Goal: Information Seeking & Learning: Find specific fact

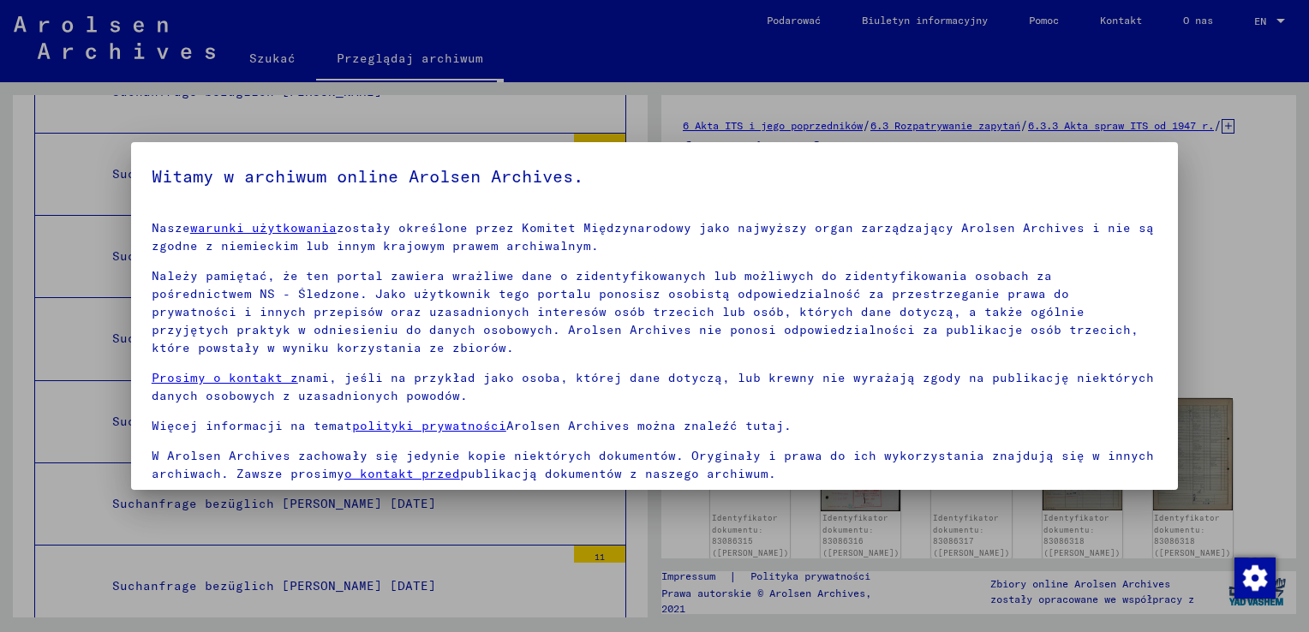
scroll to position [128, 0]
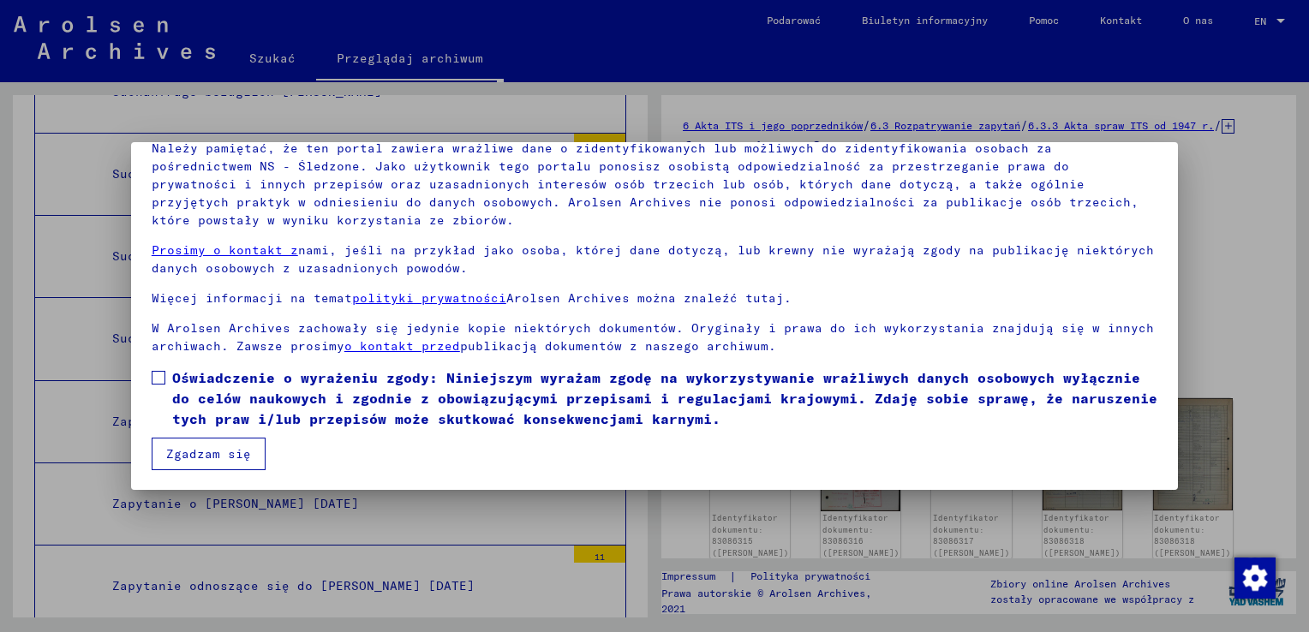
click at [158, 379] on span at bounding box center [159, 378] width 14 height 14
click at [200, 454] on button "Zgadzam się" at bounding box center [209, 454] width 114 height 33
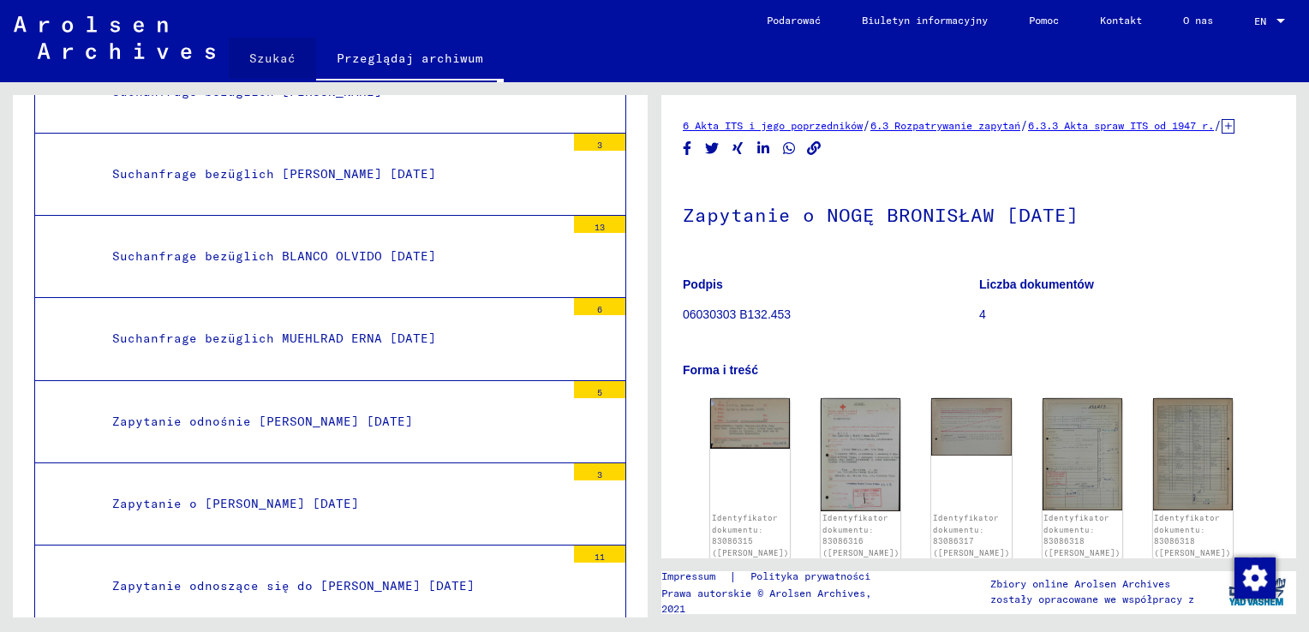
click at [279, 57] on link "Szukać" at bounding box center [272, 58] width 87 height 41
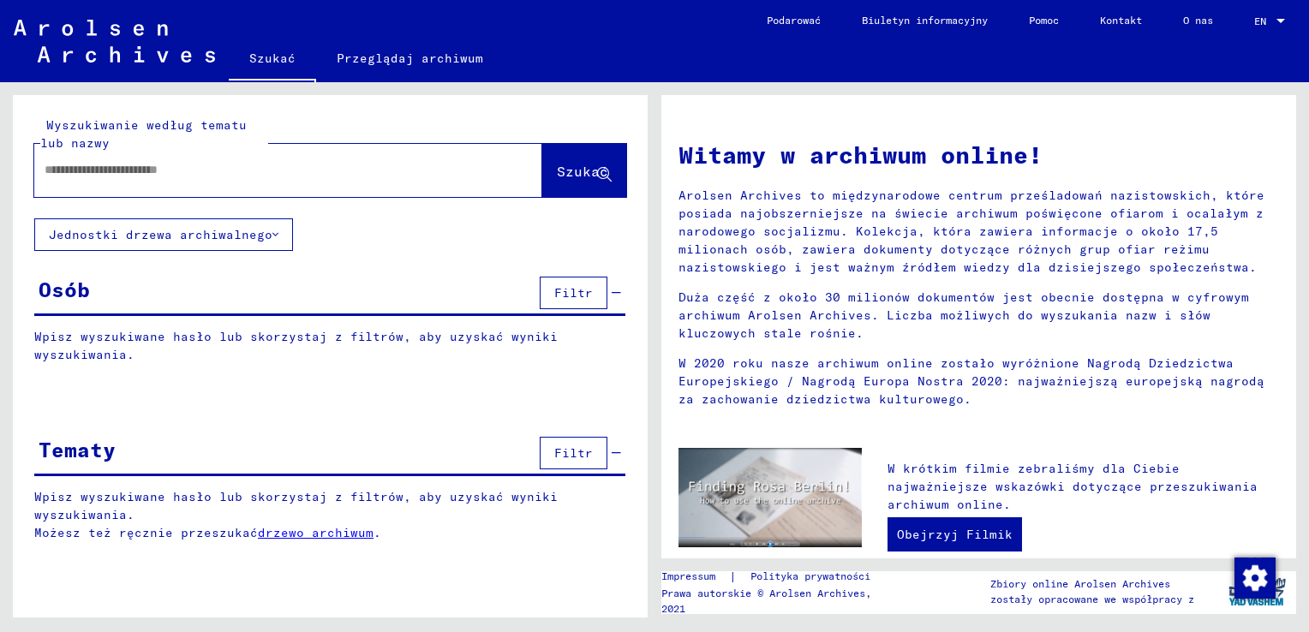
click at [288, 170] on input "text" at bounding box center [268, 170] width 446 height 18
click at [260, 164] on input "text" at bounding box center [268, 170] width 446 height 18
click at [578, 166] on span "Szukać" at bounding box center [582, 171] width 51 height 17
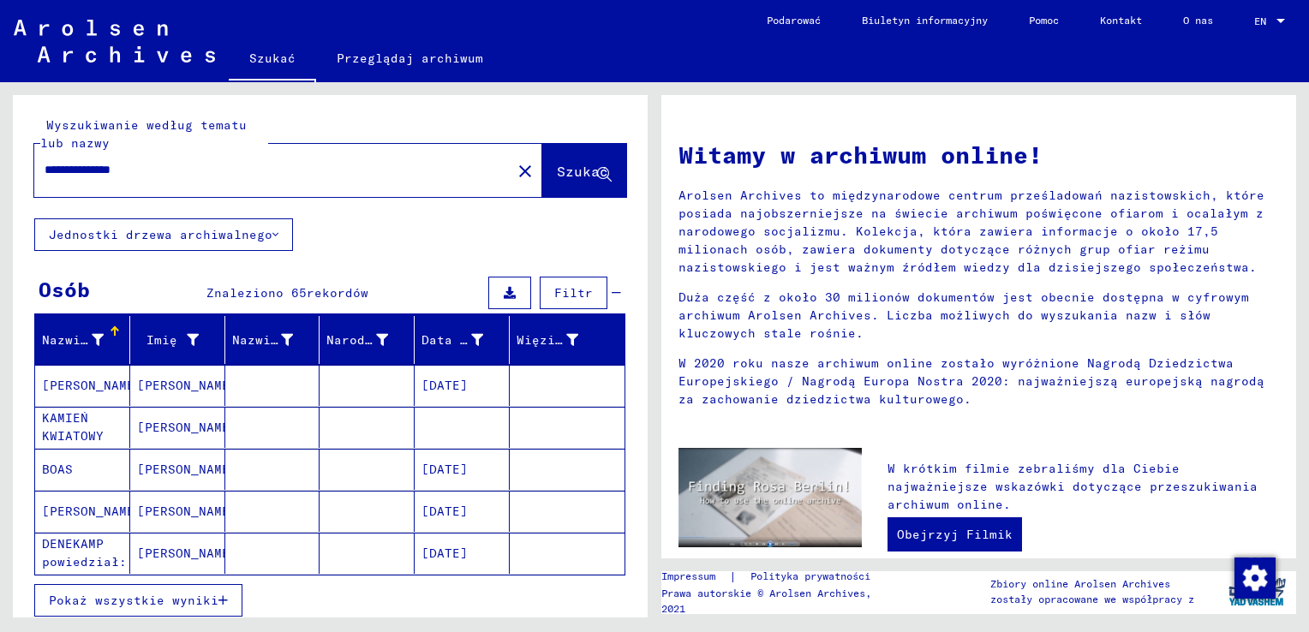
scroll to position [86, 0]
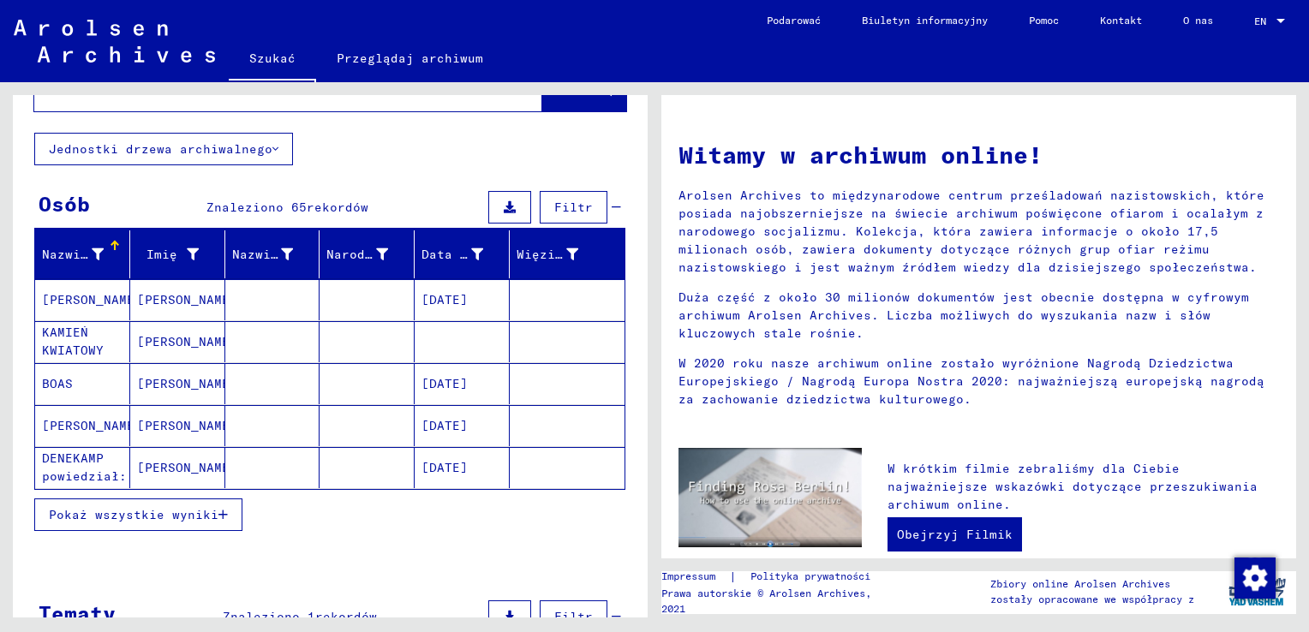
click at [192, 507] on span "Pokaż wszystkie wyniki" at bounding box center [134, 514] width 170 height 15
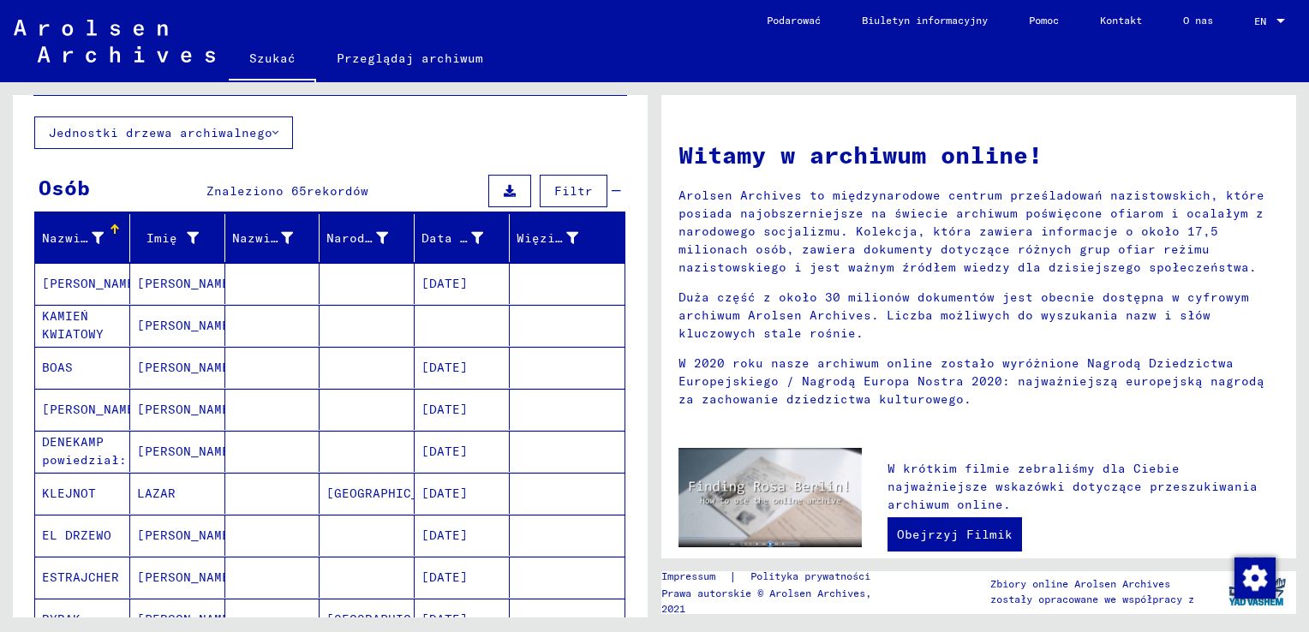
scroll to position [0, 0]
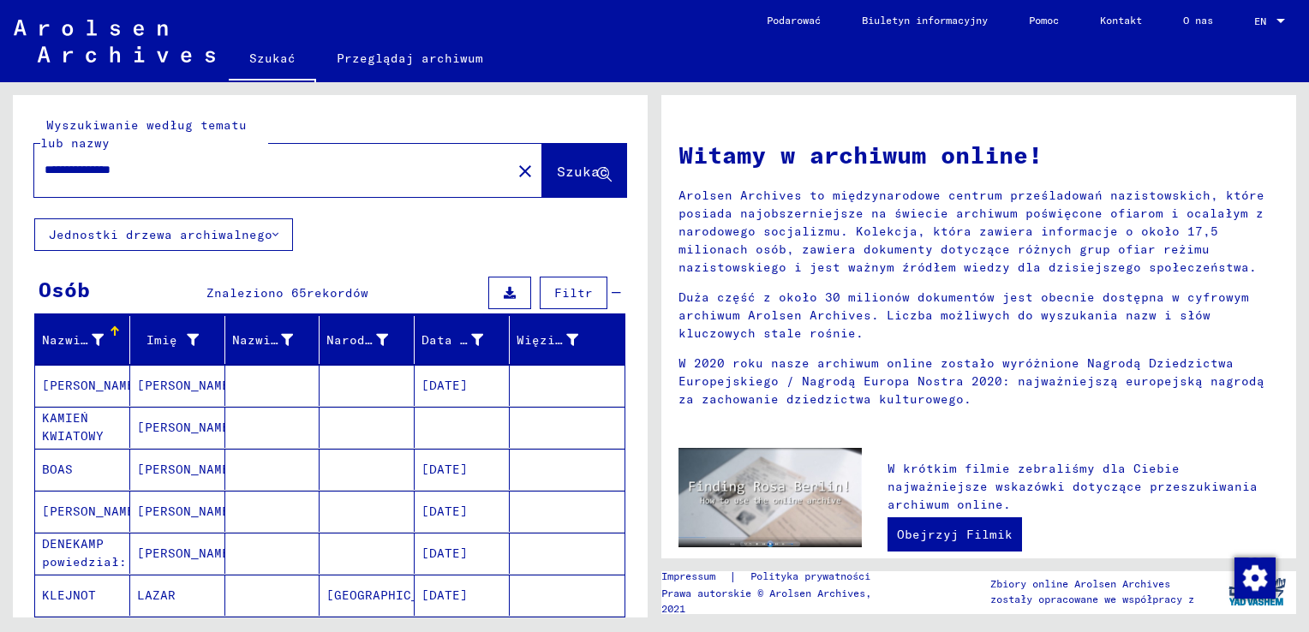
click at [199, 174] on input "**********" at bounding box center [268, 170] width 446 height 18
type input "*"
click at [188, 173] on input "*******" at bounding box center [268, 170] width 446 height 18
type input "*"
type input "**********"
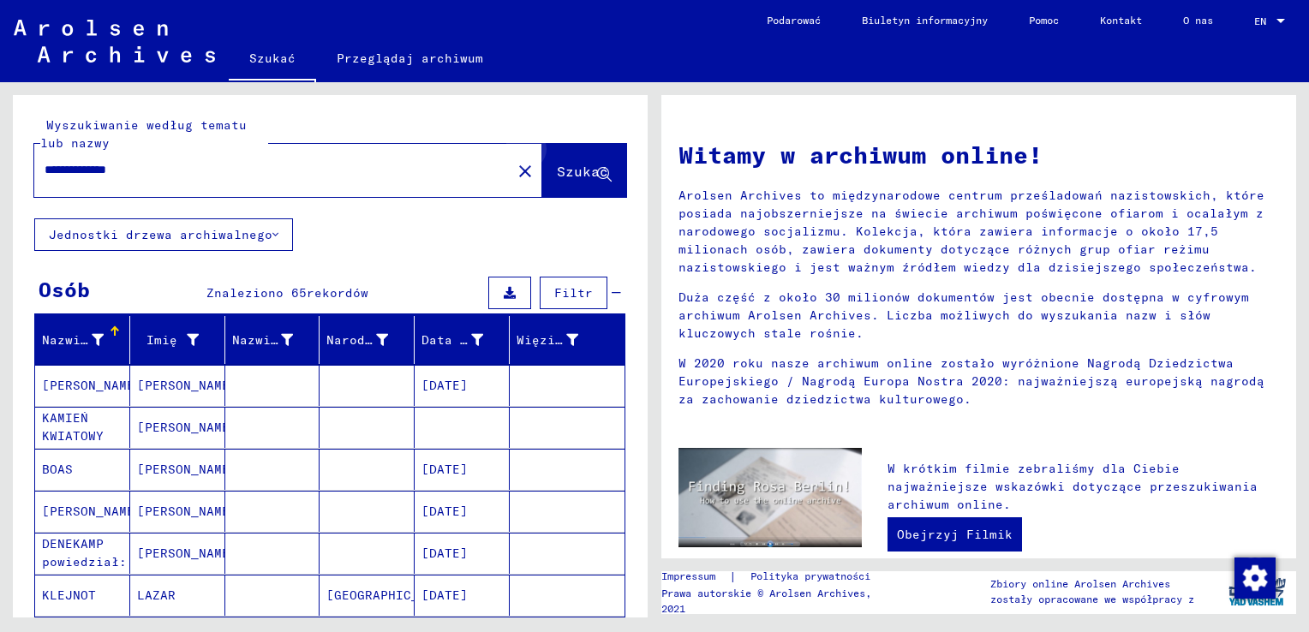
click at [582, 170] on span "Szukać" at bounding box center [582, 171] width 51 height 17
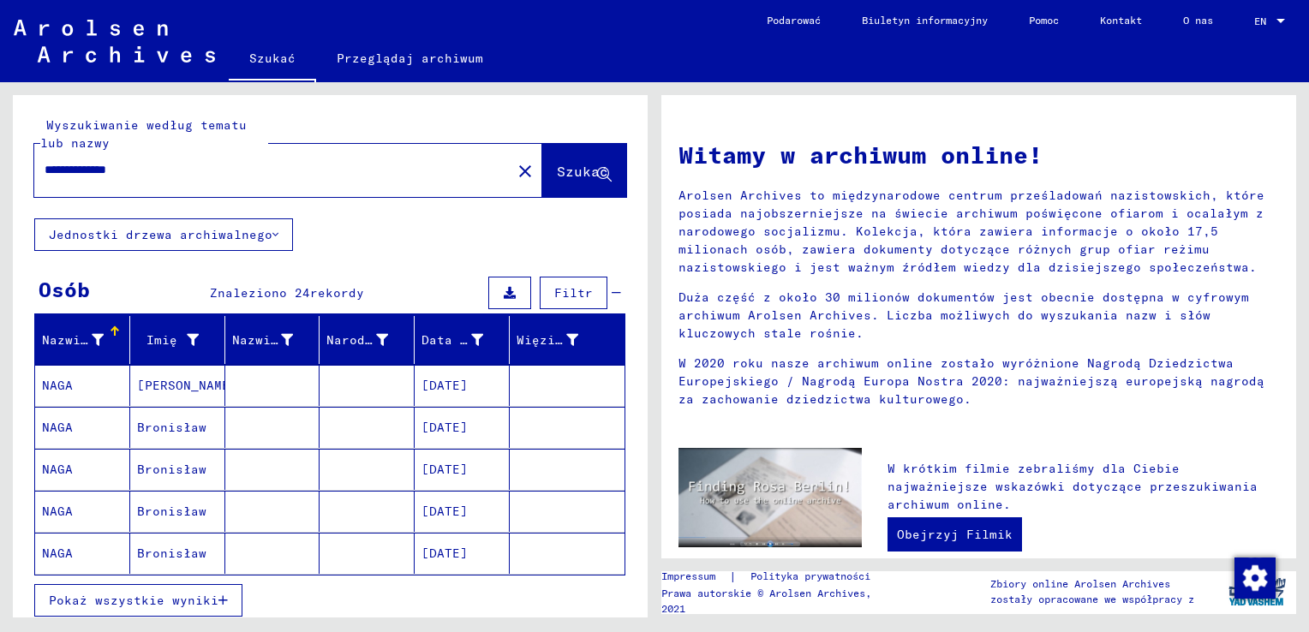
scroll to position [86, 0]
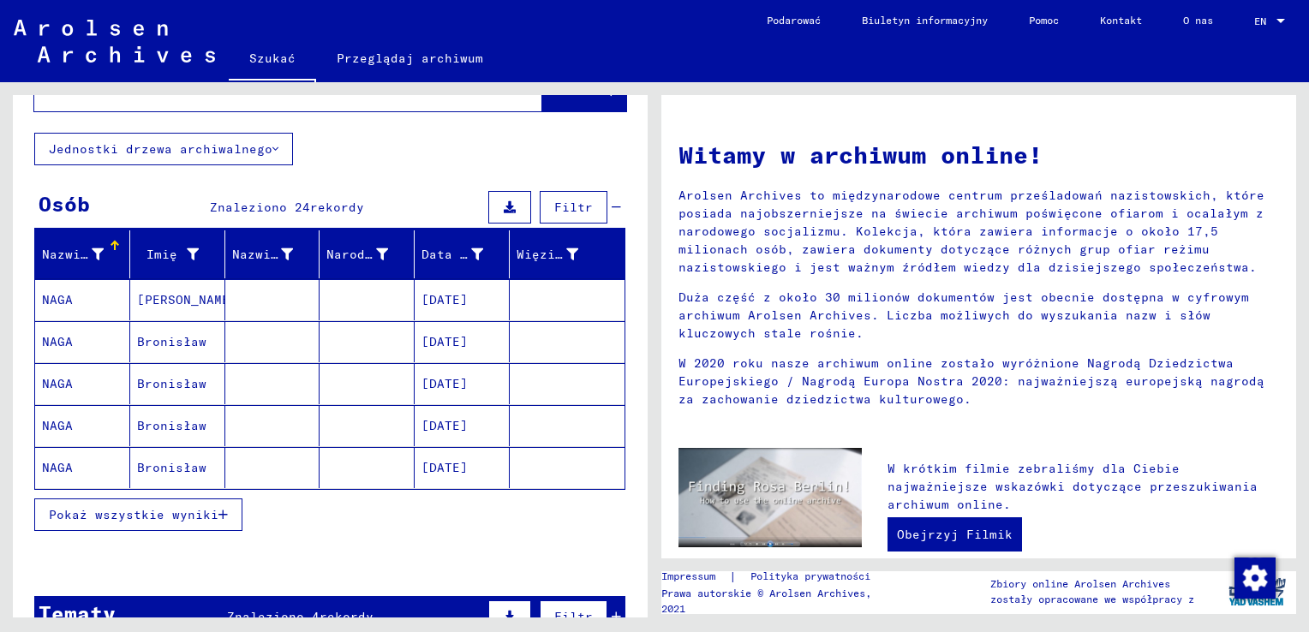
click at [198, 507] on span "Pokaż wszystkie wyniki" at bounding box center [134, 514] width 170 height 15
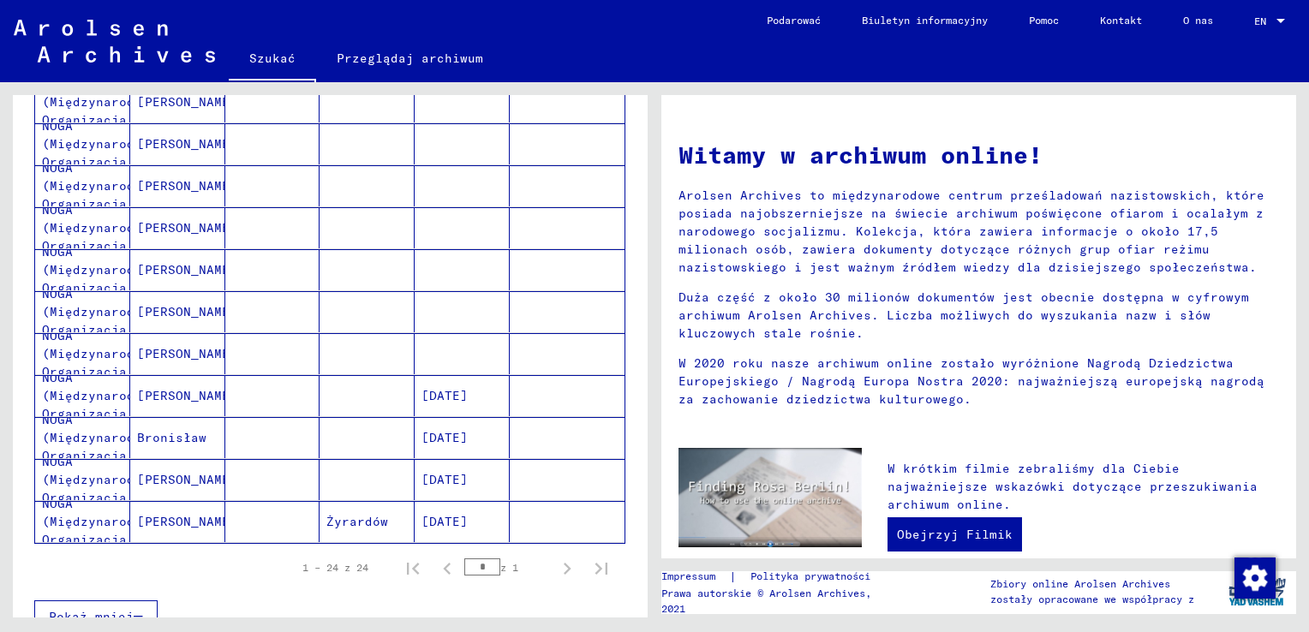
scroll to position [856, 0]
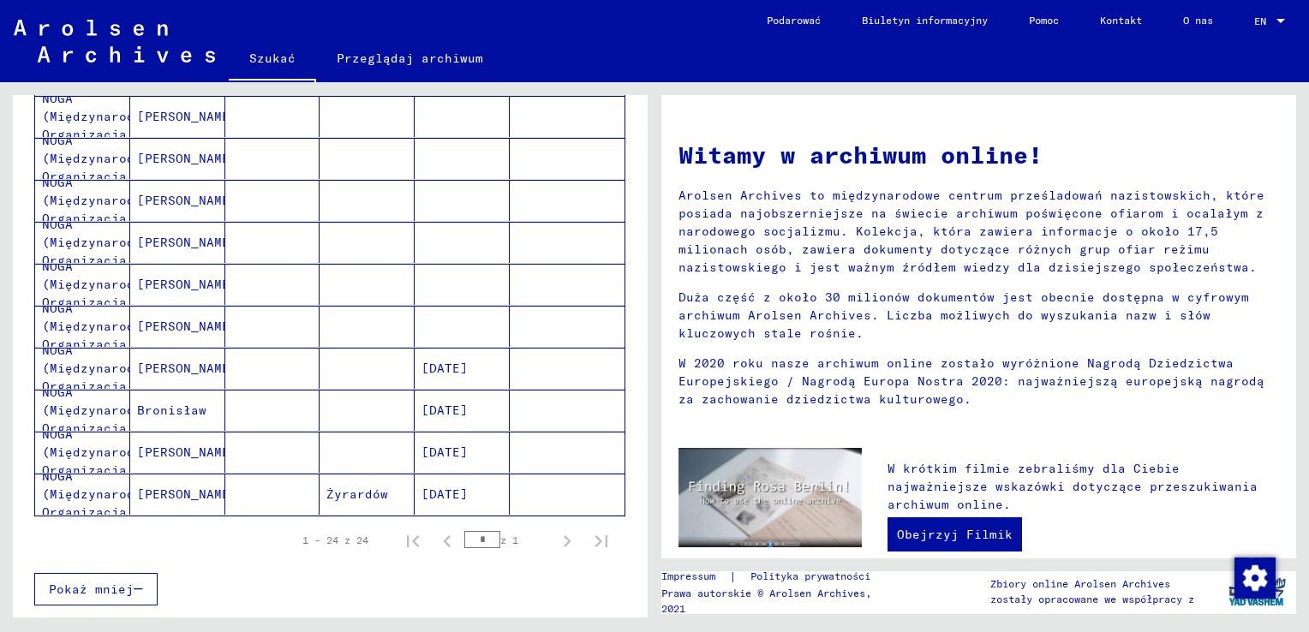
click at [155, 444] on mat-cell "[PERSON_NAME]" at bounding box center [177, 452] width 95 height 41
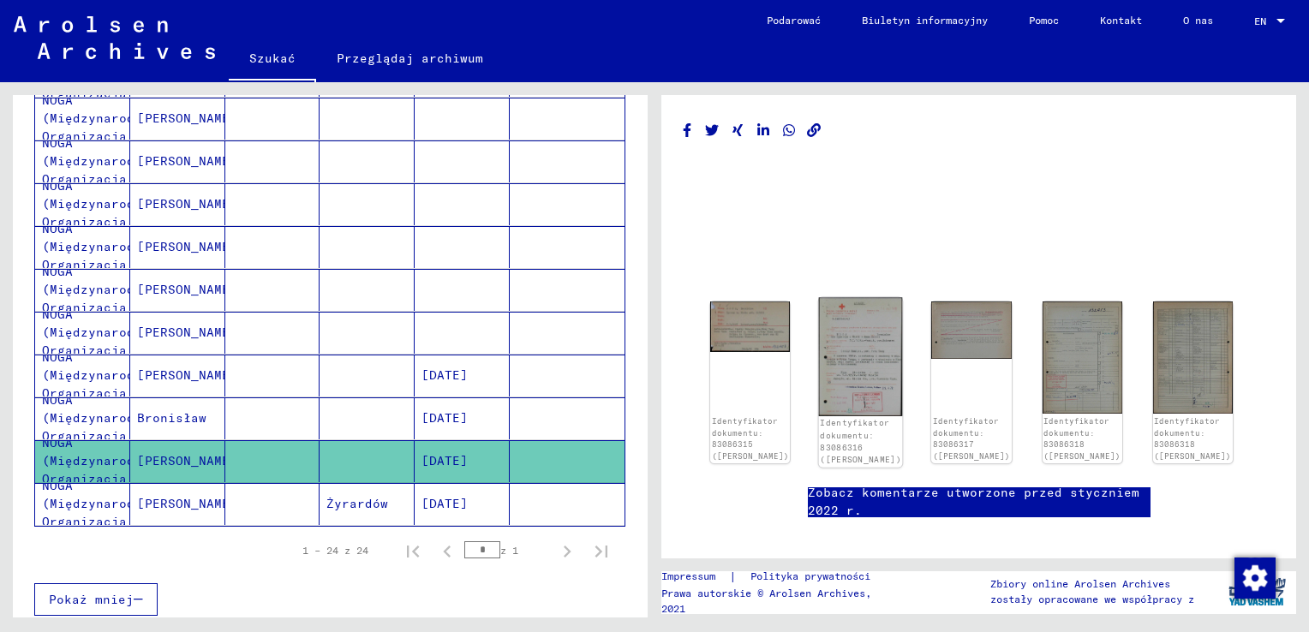
click at [867, 364] on img at bounding box center [861, 357] width 84 height 118
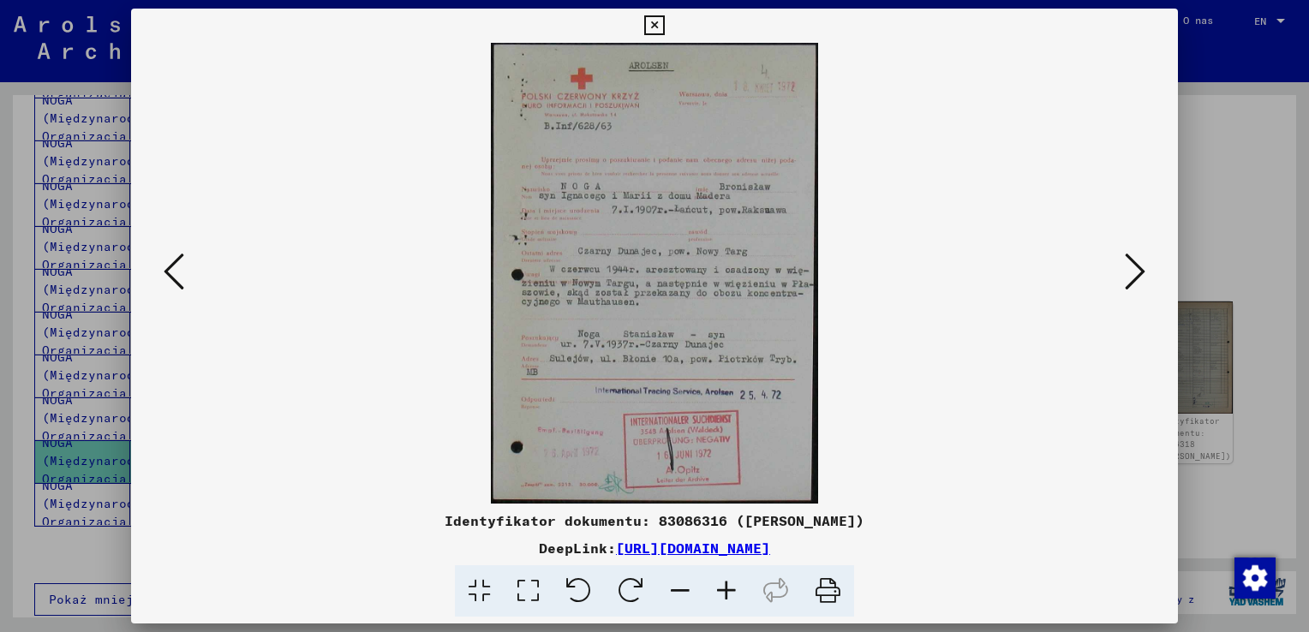
click at [1143, 272] on icon at bounding box center [1134, 271] width 21 height 41
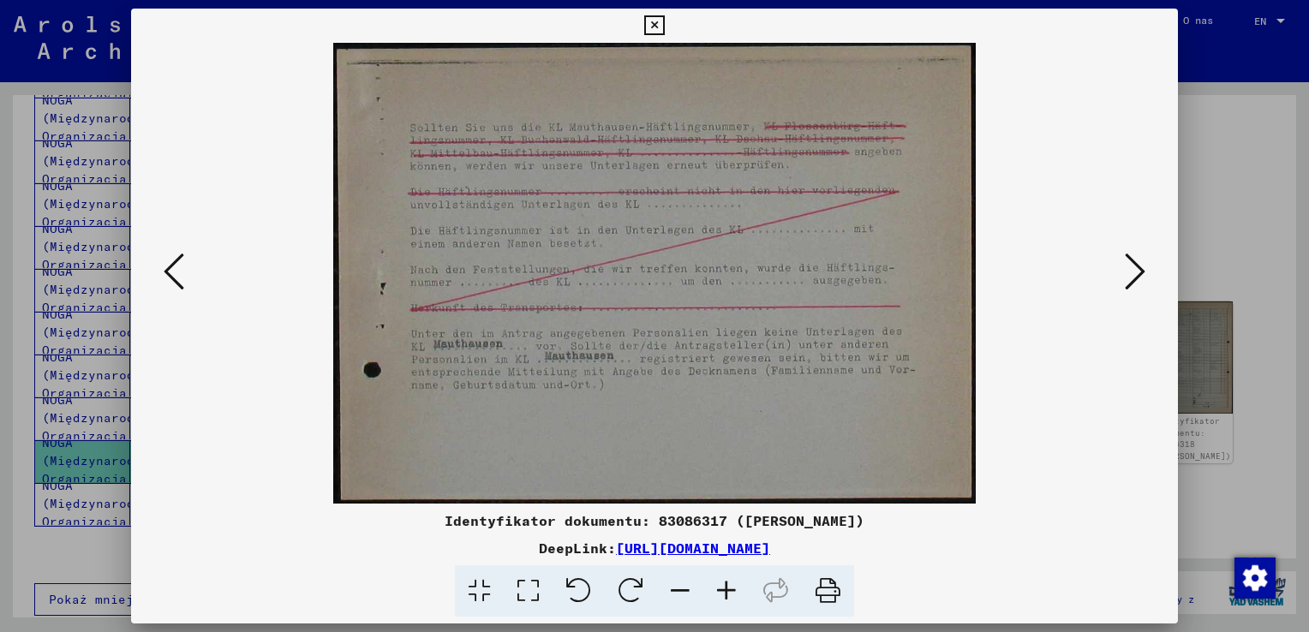
click at [1143, 272] on icon at bounding box center [1134, 271] width 21 height 41
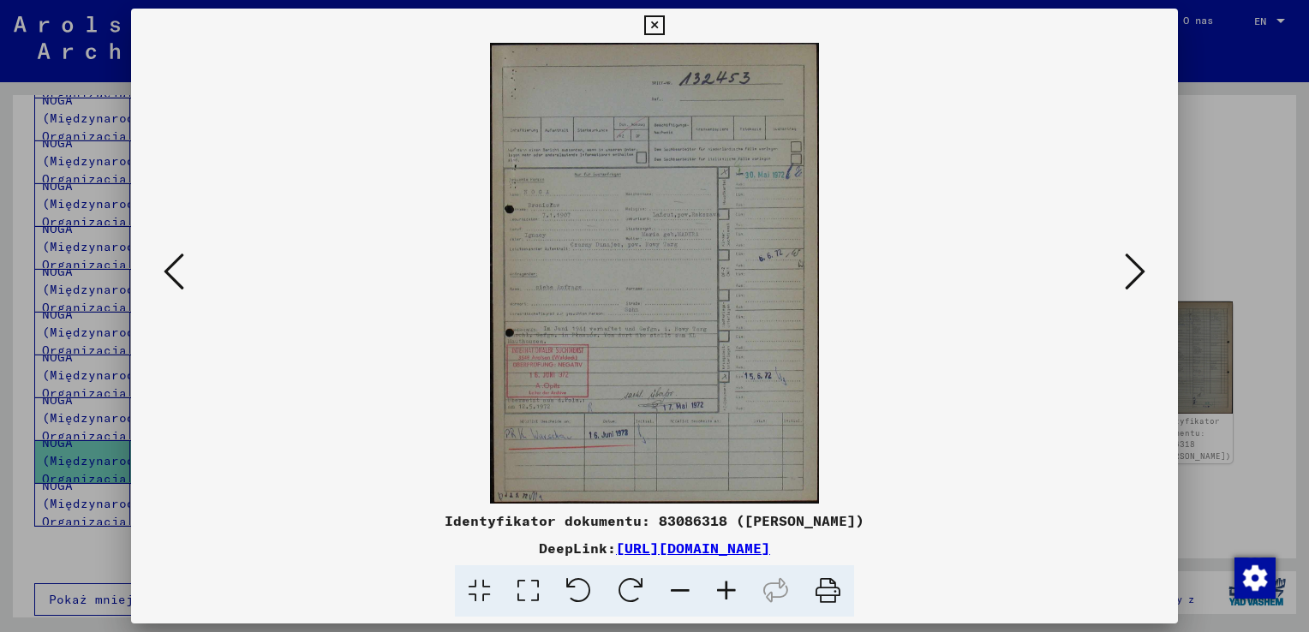
click at [473, 351] on img at bounding box center [654, 273] width 930 height 461
click at [575, 338] on img at bounding box center [654, 273] width 930 height 461
click at [770, 551] on link "[URL][DOMAIN_NAME]" at bounding box center [693, 548] width 154 height 17
